Goal: Check status: Check status

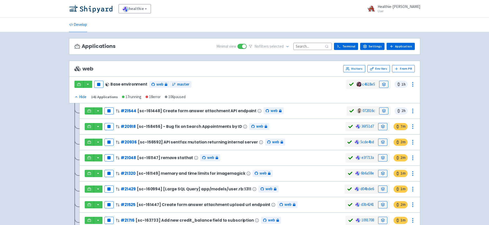
click at [319, 47] on input at bounding box center [313, 46] width 39 height 7
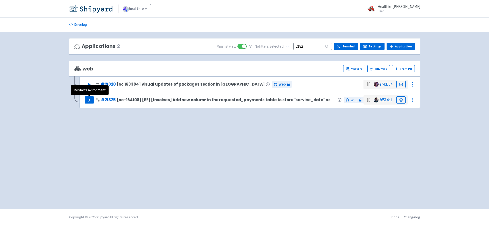
type input "2182"
click at [88, 100] on polygon "button" at bounding box center [89, 100] width 2 height 3
drag, startPoint x: 308, startPoint y: 46, endPoint x: 290, endPoint y: 41, distance: 18.8
click at [290, 41] on div "Applications 2 Minimal view No filter s selected 2182 Terminal Settings Applica…" at bounding box center [244, 46] width 351 height 17
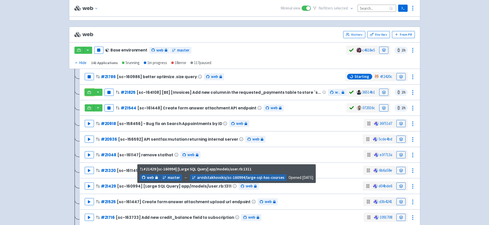
scroll to position [23, 0]
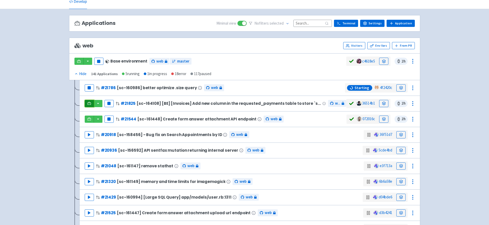
click at [89, 102] on icon at bounding box center [89, 104] width 4 height 4
click at [386, 103] on link at bounding box center [383, 103] width 9 height 7
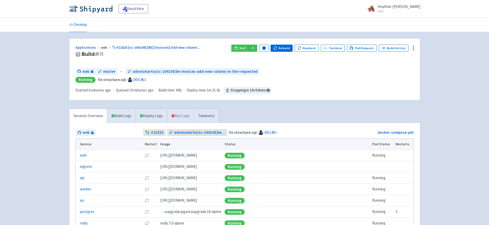
click at [180, 119] on link "Run Logs" at bounding box center [180, 116] width 27 height 14
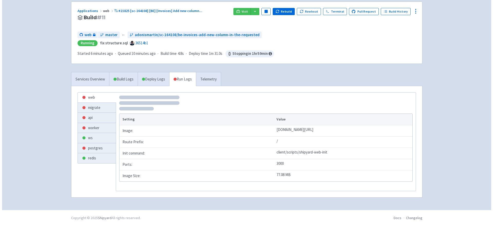
scroll to position [37, 0]
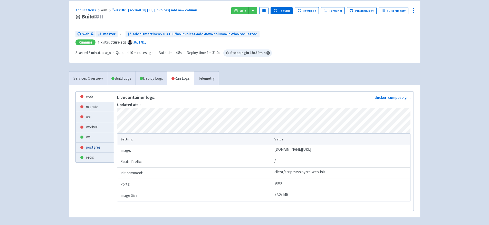
click at [102, 148] on link "postgres" at bounding box center [95, 148] width 38 height 10
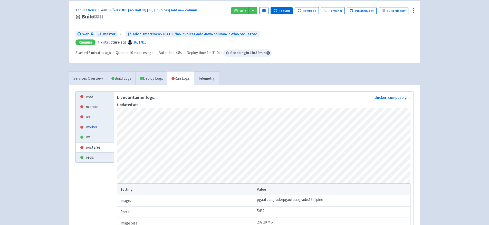
click at [100, 126] on link "worker" at bounding box center [95, 127] width 38 height 10
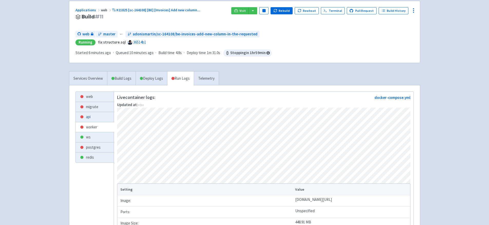
click at [97, 117] on link "api" at bounding box center [95, 117] width 38 height 10
click at [98, 108] on link "migrate" at bounding box center [95, 107] width 38 height 10
click at [96, 148] on link "postgres" at bounding box center [95, 148] width 38 height 10
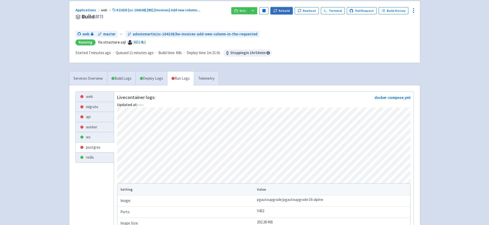
click at [282, 11] on button "Rebuild" at bounding box center [282, 10] width 22 height 7
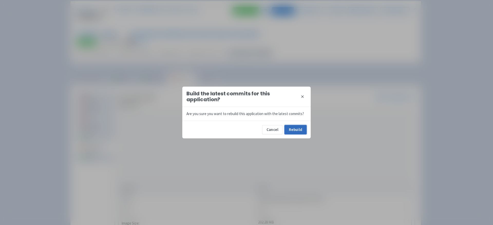
click at [291, 129] on button "Rebuild" at bounding box center [296, 129] width 22 height 9
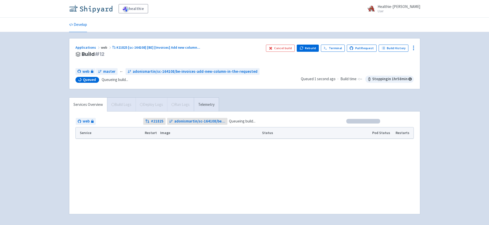
click at [102, 11] on img at bounding box center [90, 9] width 43 height 8
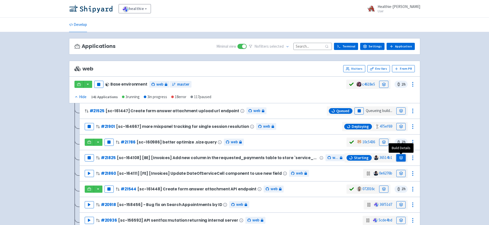
click at [401, 157] on icon at bounding box center [401, 158] width 4 height 4
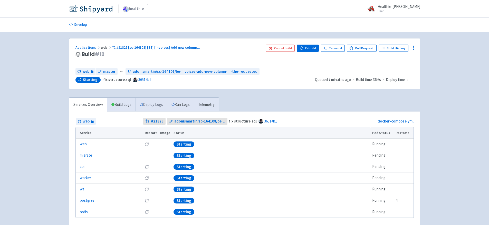
click at [160, 104] on link "Deploy Logs" at bounding box center [152, 105] width 32 height 14
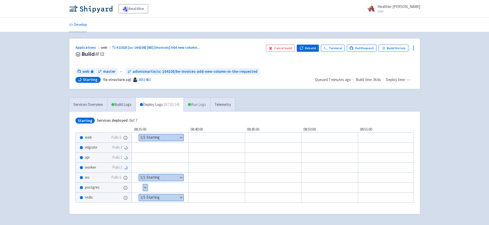
click at [200, 103] on link "Run Logs" at bounding box center [197, 105] width 27 height 14
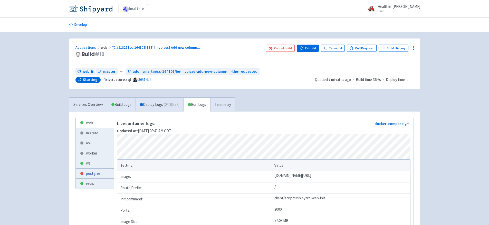
click at [105, 174] on link "postgres" at bounding box center [95, 174] width 38 height 10
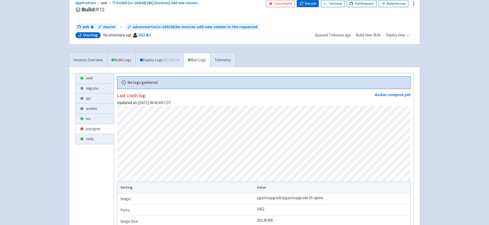
scroll to position [42, 0]
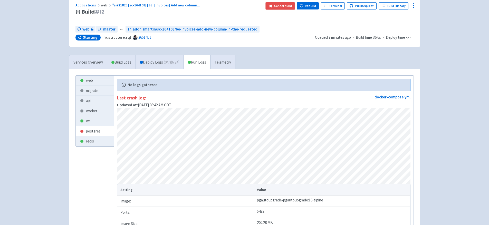
click at [289, 8] on button "Cancel build" at bounding box center [280, 5] width 29 height 7
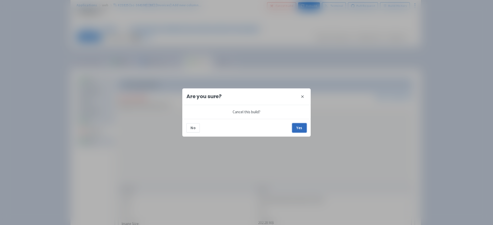
click at [296, 124] on button "Yes" at bounding box center [299, 128] width 14 height 9
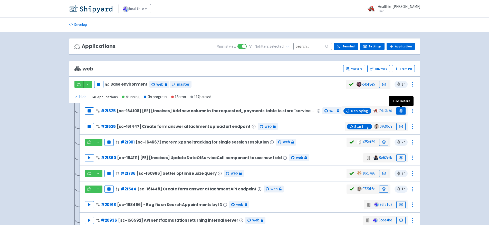
click at [404, 111] on link at bounding box center [400, 111] width 9 height 7
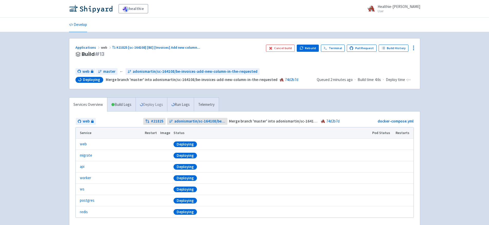
click at [160, 107] on link "Deploy Logs" at bounding box center [152, 105] width 32 height 14
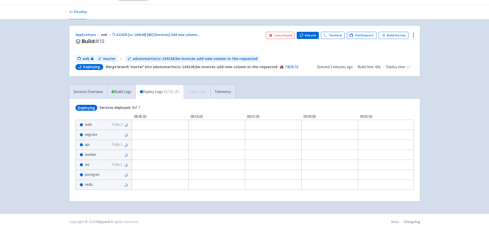
scroll to position [17, 0]
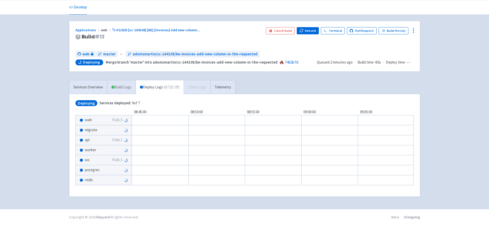
click at [129, 87] on link "Build Logs" at bounding box center [121, 87] width 28 height 14
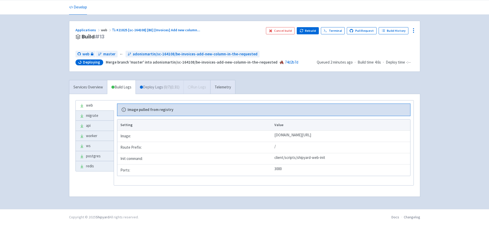
click at [149, 87] on link "Deploy Logs ( 0 / 7 ) (1:31)" at bounding box center [160, 87] width 48 height 14
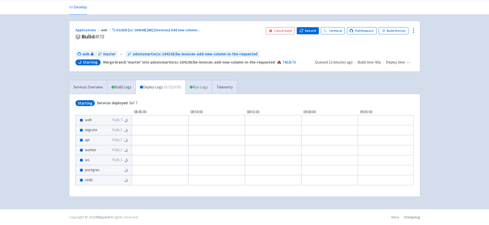
click at [205, 86] on link "Run Logs" at bounding box center [198, 87] width 27 height 14
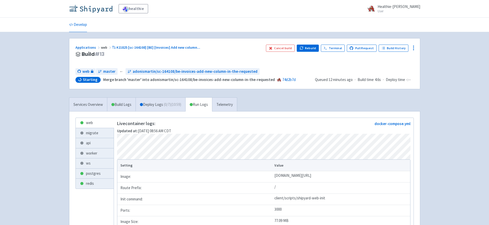
click at [99, 11] on img at bounding box center [90, 9] width 43 height 8
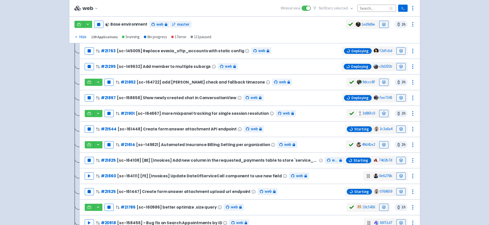
scroll to position [84, 0]
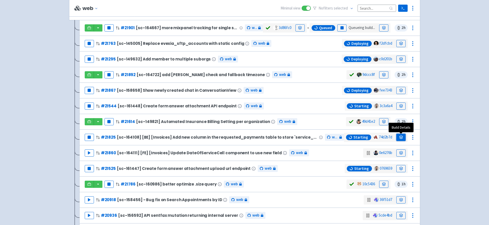
click at [401, 136] on icon at bounding box center [401, 137] width 3 height 2
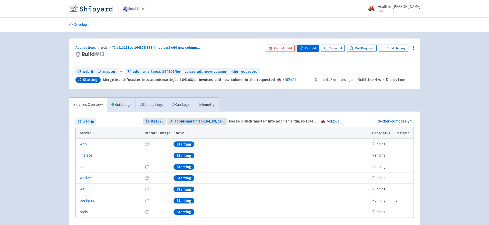
click at [154, 105] on link "Deploy Logs" at bounding box center [152, 105] width 32 height 14
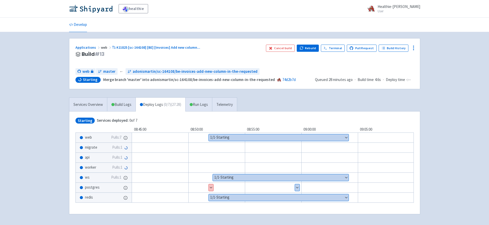
click at [211, 187] on button "Show details" at bounding box center [211, 188] width 5 height 7
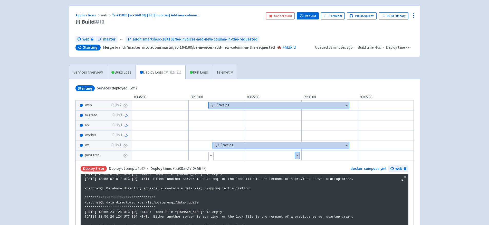
scroll to position [42, 0]
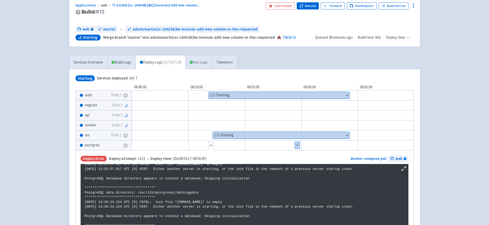
click at [200, 64] on link "Run Logs" at bounding box center [198, 62] width 27 height 14
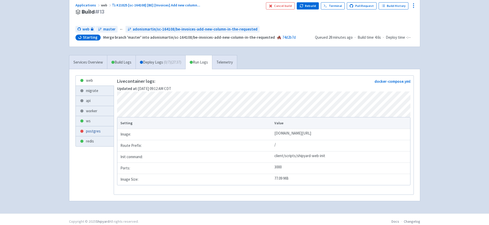
click at [93, 133] on link "postgres" at bounding box center [95, 132] width 38 height 10
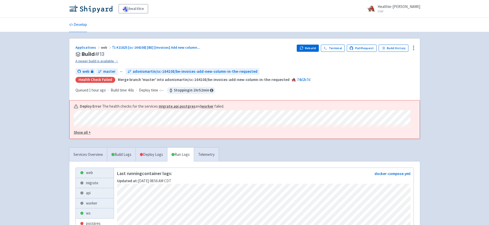
click at [108, 60] on link "A newer build is available →" at bounding box center [183, 61] width 217 height 6
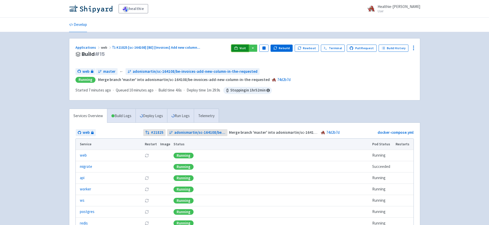
click at [246, 48] on span "Visit" at bounding box center [243, 48] width 7 height 4
